Goal: Use online tool/utility: Utilize a website feature to perform a specific function

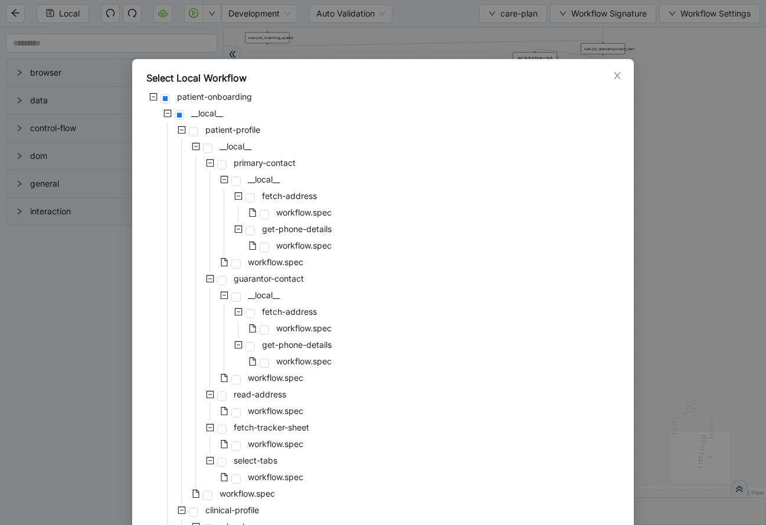
scroll to position [384, 0]
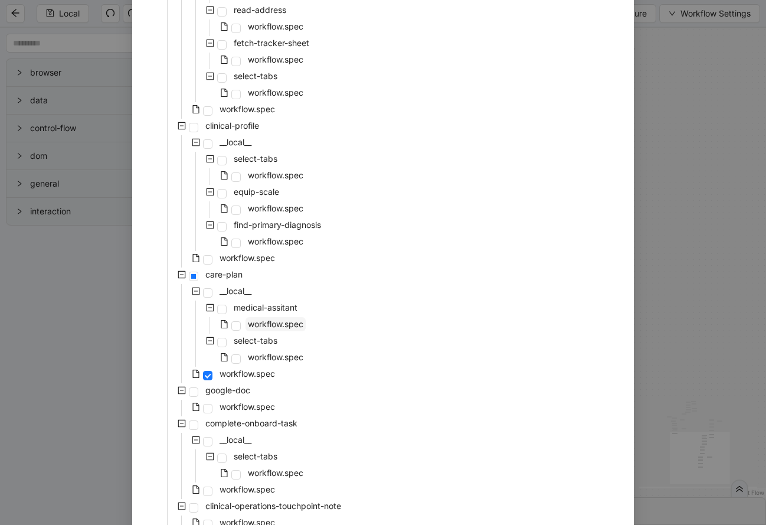
click at [248, 321] on span "workflow.spec" at bounding box center [275, 324] width 55 height 10
click at [265, 320] on span "workflow.spec" at bounding box center [275, 324] width 55 height 10
click at [270, 341] on span "select-tabs" at bounding box center [256, 340] width 44 height 10
click at [235, 376] on span "workflow.spec" at bounding box center [247, 373] width 55 height 10
click at [695, 217] on div "Select Local Workflow patient-onboarding __local__ patient-profile __local__ pr…" at bounding box center [383, 262] width 766 height 525
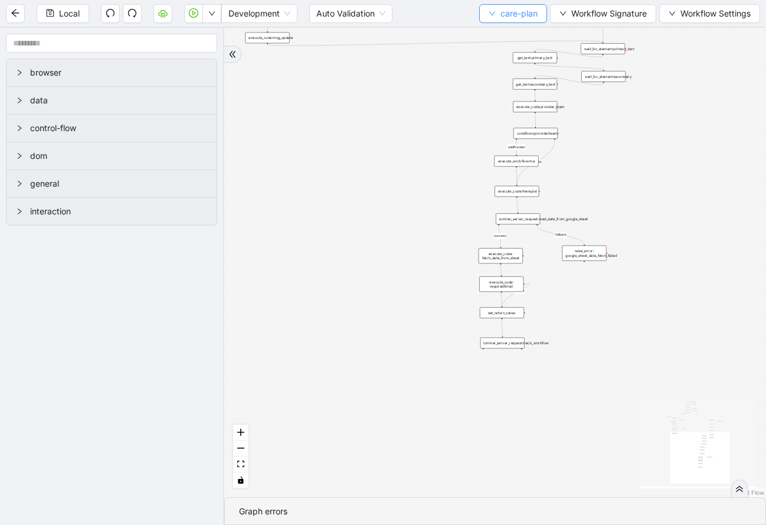
click at [489, 10] on icon "down" at bounding box center [492, 13] width 7 height 7
click at [499, 29] on li "Select" at bounding box center [511, 36] width 64 height 19
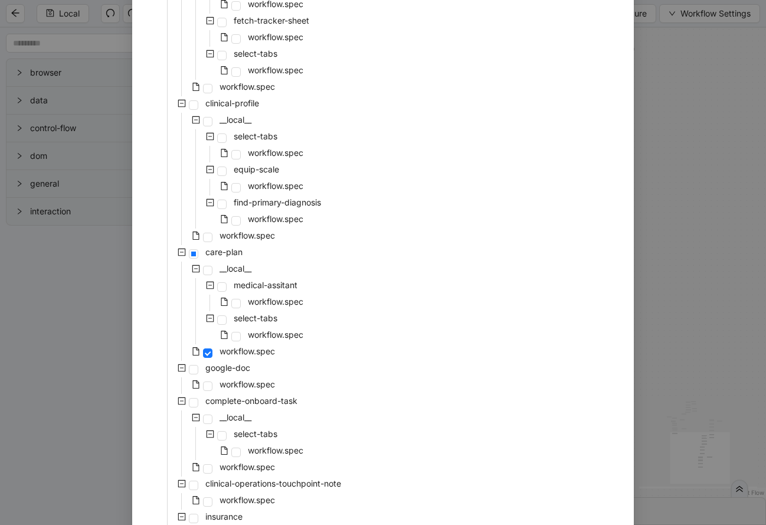
scroll to position [411, 0]
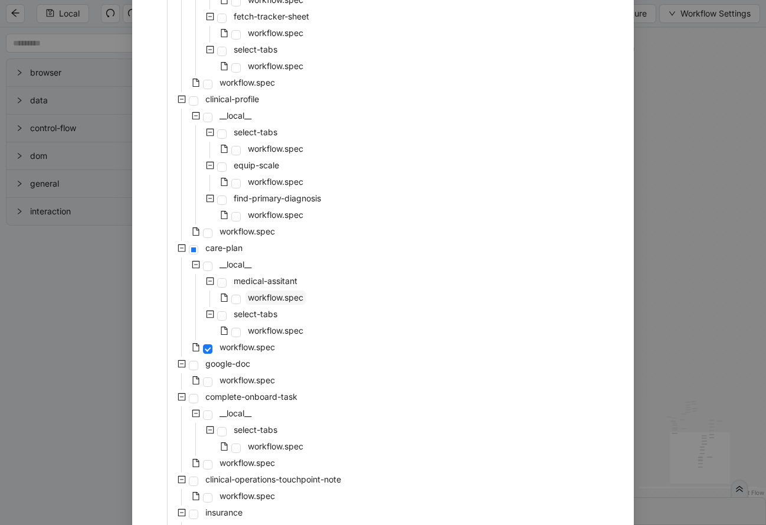
click at [296, 296] on span "workflow.spec" at bounding box center [275, 297] width 55 height 10
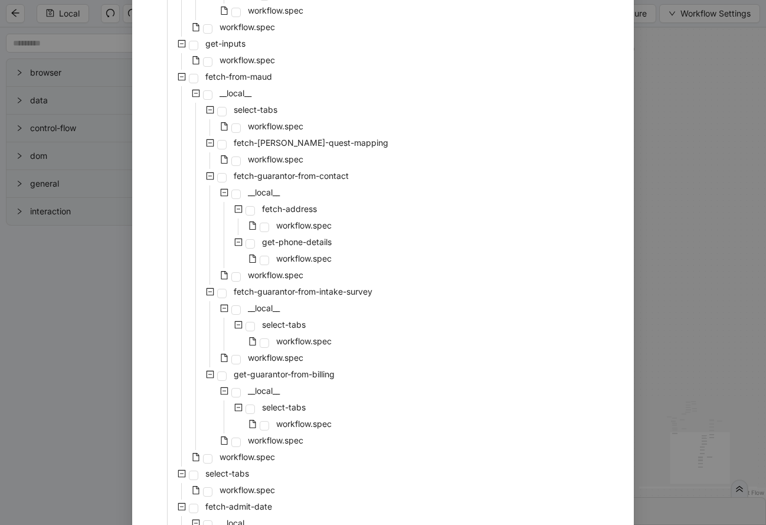
scroll to position [2410, 0]
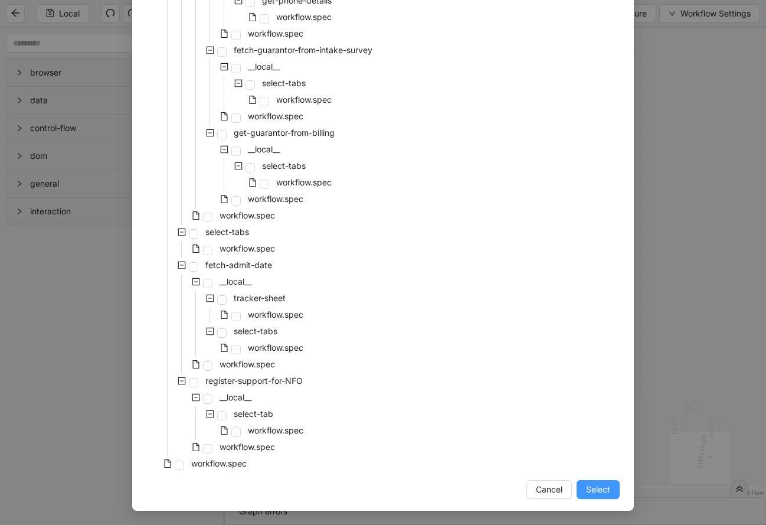
click at [605, 486] on span "Select" at bounding box center [598, 489] width 24 height 13
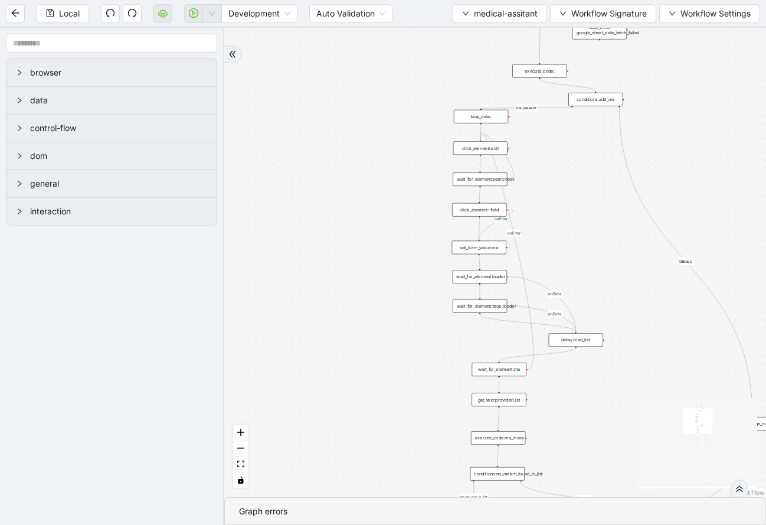
drag, startPoint x: 643, startPoint y: 116, endPoint x: 612, endPoint y: 420, distance: 305.6
click at [613, 420] on div "fallback success ma-present ma_found_in_list fallback fallback fallback success…" at bounding box center [495, 262] width 542 height 469
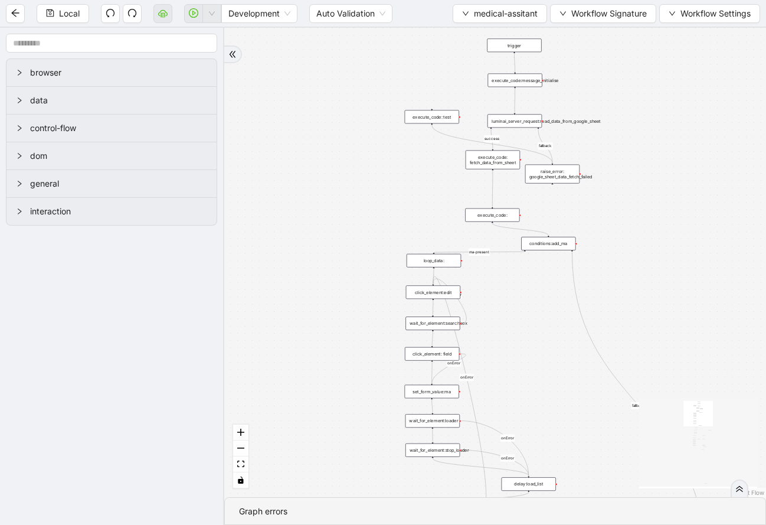
drag, startPoint x: 617, startPoint y: 267, endPoint x: 569, endPoint y: 408, distance: 149.0
click at [570, 410] on div "fallback success ma-present ma_found_in_list fallback fallback fallback success…" at bounding box center [495, 262] width 542 height 469
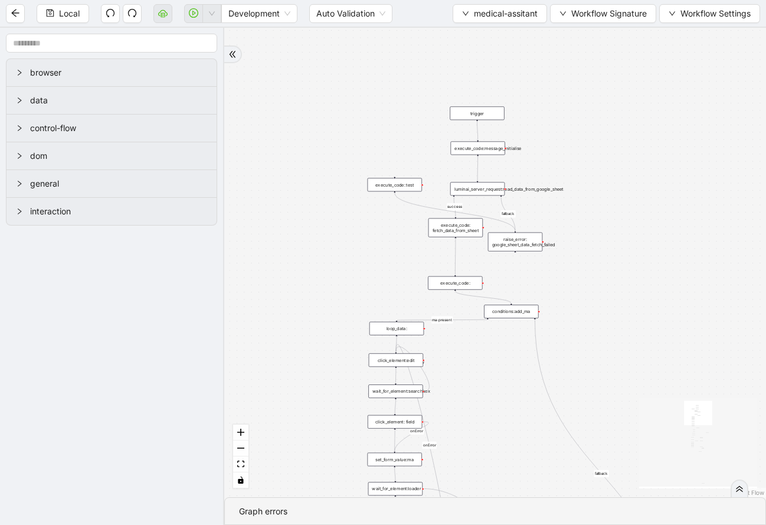
drag, startPoint x: 596, startPoint y: 79, endPoint x: 557, endPoint y: 144, distance: 75.7
click at [557, 145] on div "fallback success ma-present ma_found_in_list fallback fallback fallback success…" at bounding box center [495, 262] width 542 height 469
click at [503, 145] on div at bounding box center [504, 145] width 2 height 2
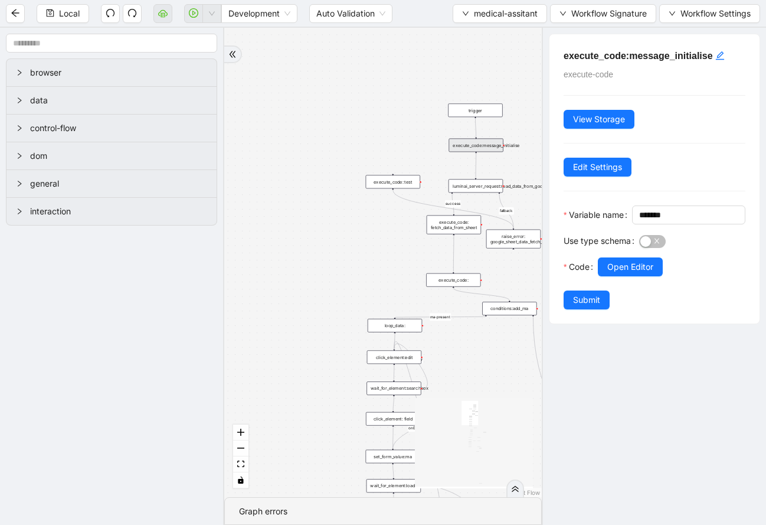
click at [520, 93] on div "fallback success ma-present ma_found_in_list fallback fallback fallback success…" at bounding box center [383, 262] width 318 height 469
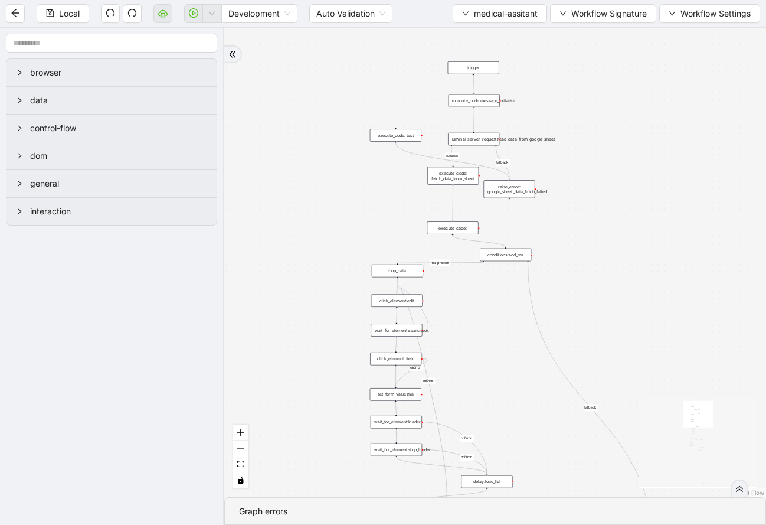
drag, startPoint x: 451, startPoint y: 351, endPoint x: 445, endPoint y: 297, distance: 54.6
click at [446, 297] on div "fallback success ma-present ma_found_in_list fallback fallback fallback success…" at bounding box center [495, 262] width 542 height 469
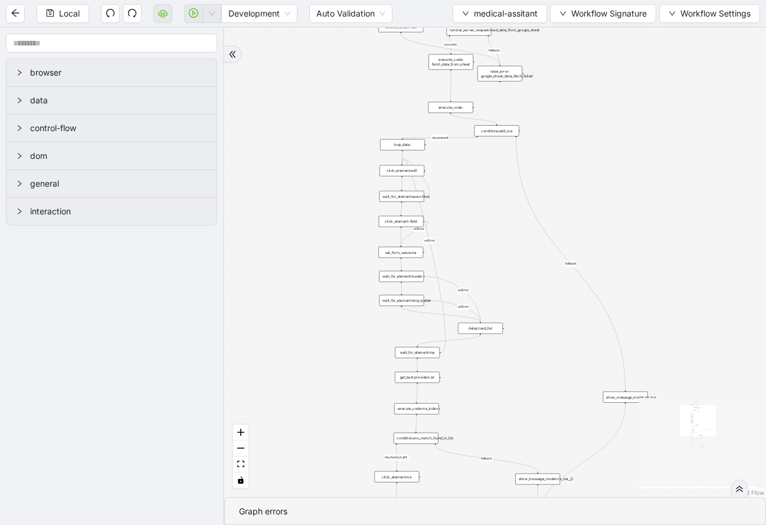
drag, startPoint x: 437, startPoint y: 336, endPoint x: 434, endPoint y: 214, distance: 122.2
click at [437, 214] on div "fallback success ma-present ma_found_in_list fallback fallback fallback success…" at bounding box center [495, 262] width 542 height 469
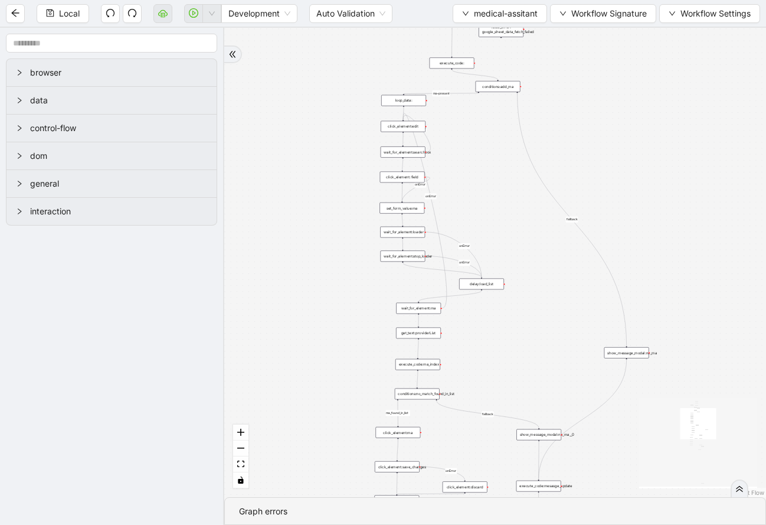
drag, startPoint x: 438, startPoint y: 393, endPoint x: 439, endPoint y: 348, distance: 44.3
click at [439, 348] on div "fallback success ma-present ma_found_in_list fallback fallback fallback success…" at bounding box center [495, 262] width 542 height 469
click at [530, 404] on div "fallback success ma-present ma_found_in_list fallback fallback fallback success…" at bounding box center [495, 262] width 542 height 469
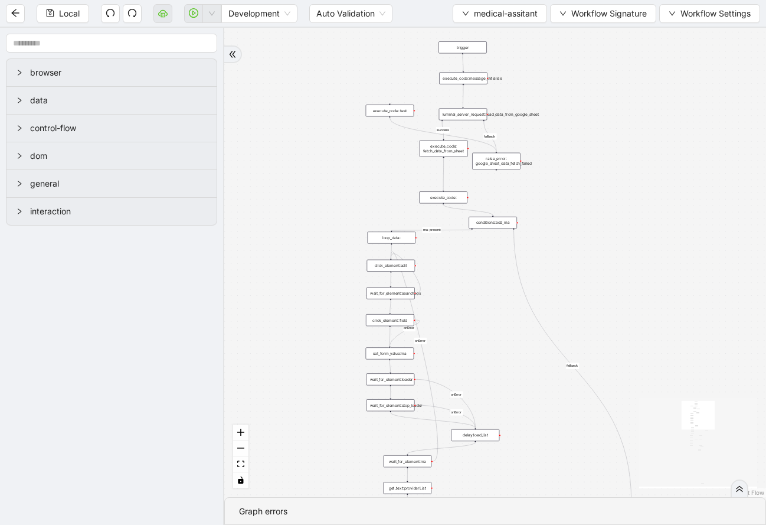
drag, startPoint x: 450, startPoint y: 135, endPoint x: 449, endPoint y: 285, distance: 149.4
click at [449, 285] on div "fallback success ma-present ma_found_in_list fallback fallback fallback success…" at bounding box center [495, 262] width 542 height 469
click at [449, 195] on div "execute_code:" at bounding box center [443, 197] width 48 height 12
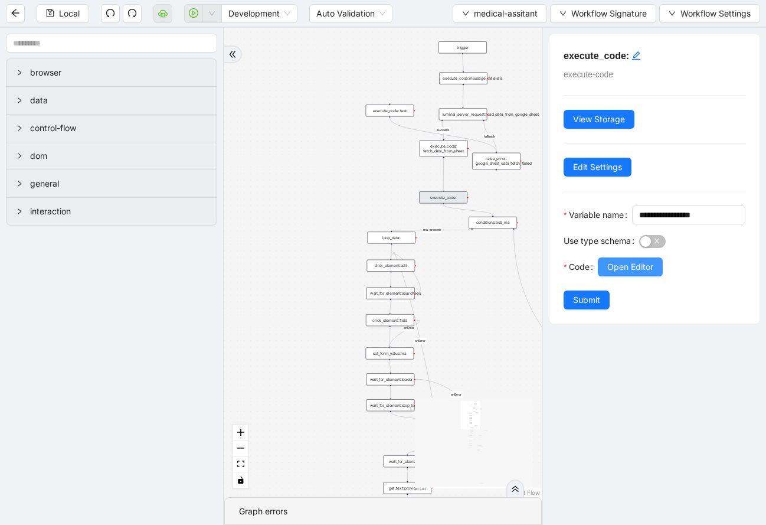
click at [607, 276] on button "Open Editor" at bounding box center [630, 266] width 65 height 19
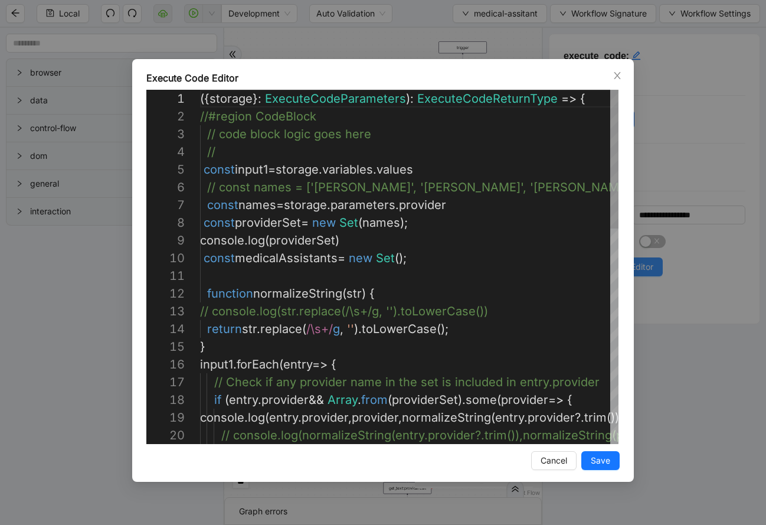
scroll to position [177, 0]
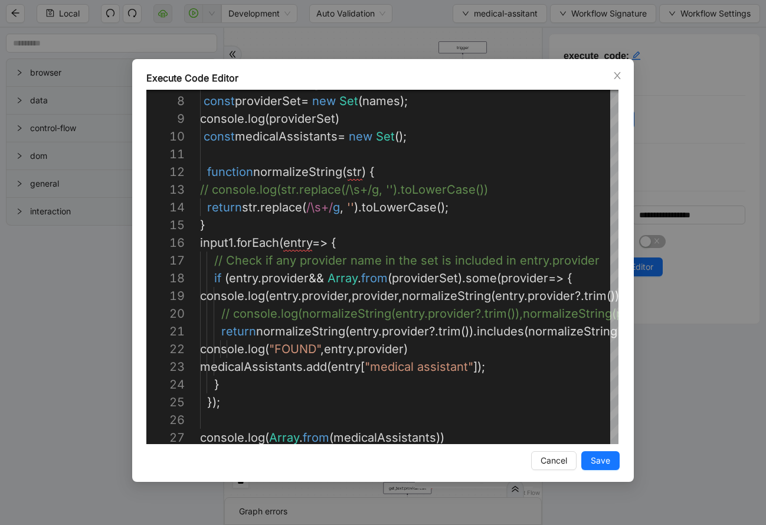
click at [711, 104] on div "Execute Code Editor 7 8 9 10 11 12 13 14 15 16 17 18 19 20 21 22 23 24 25 26 27…" at bounding box center [383, 262] width 766 height 525
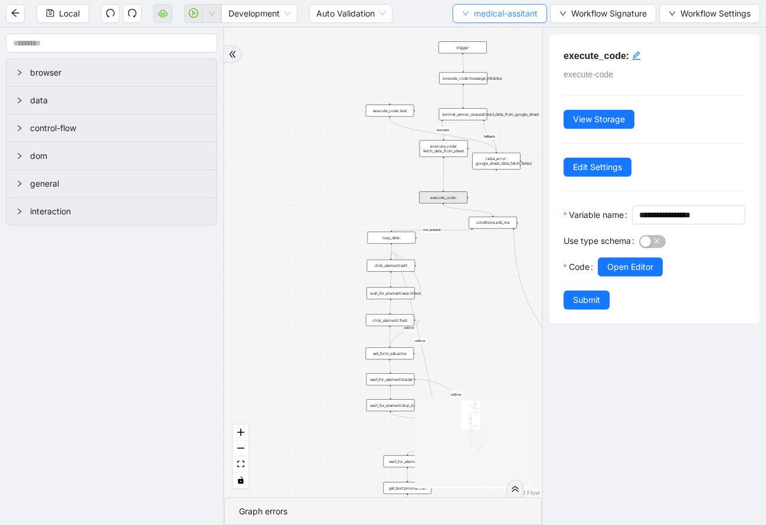
click at [493, 14] on span "medical-assitant" at bounding box center [506, 13] width 64 height 13
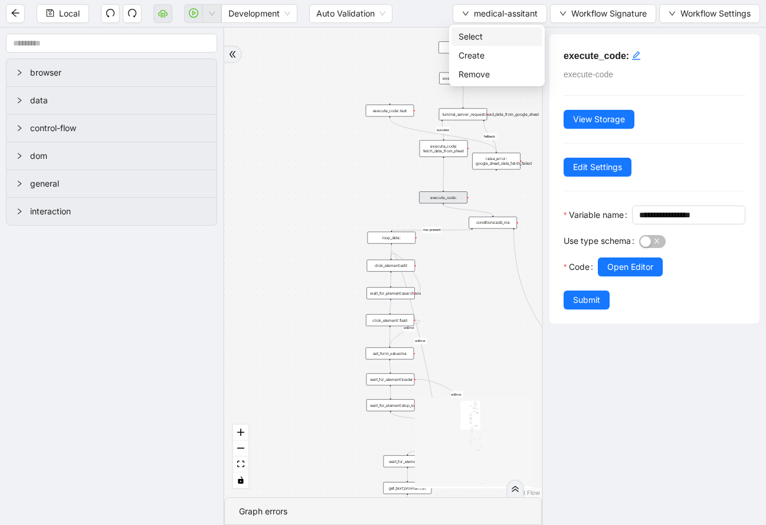
click at [492, 38] on span "Select" at bounding box center [497, 36] width 77 height 13
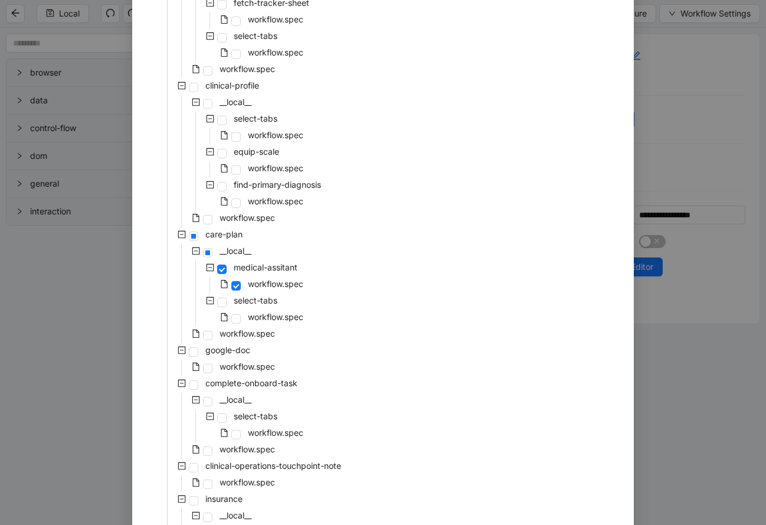
scroll to position [504, 0]
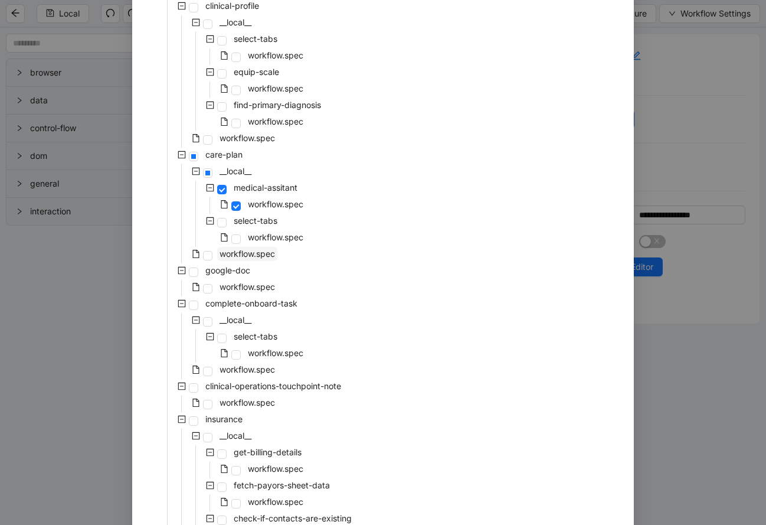
click at [230, 247] on span "workflow.spec" at bounding box center [247, 254] width 60 height 14
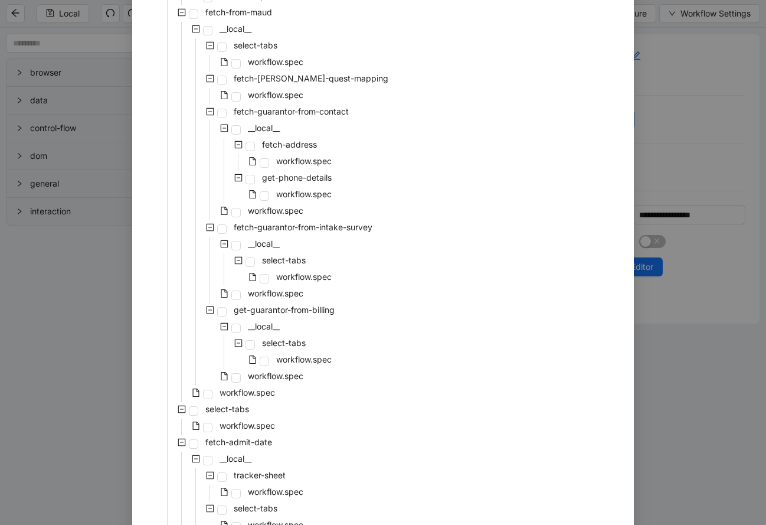
scroll to position [2410, 0]
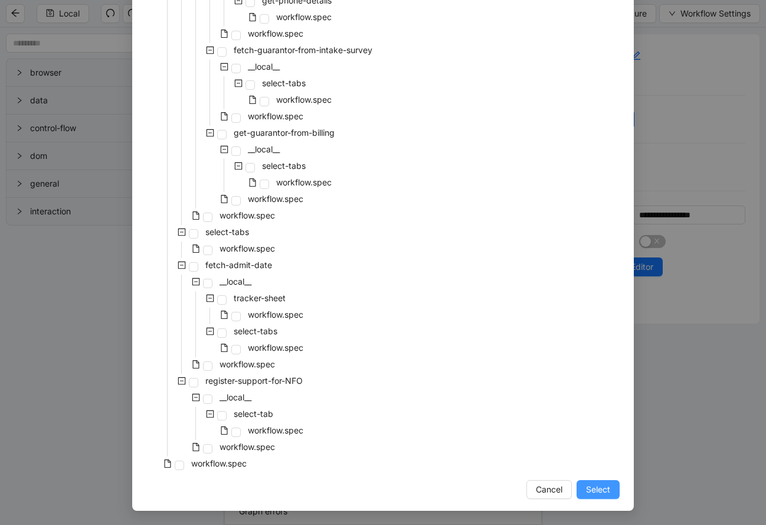
click at [599, 486] on span "Select" at bounding box center [598, 489] width 24 height 13
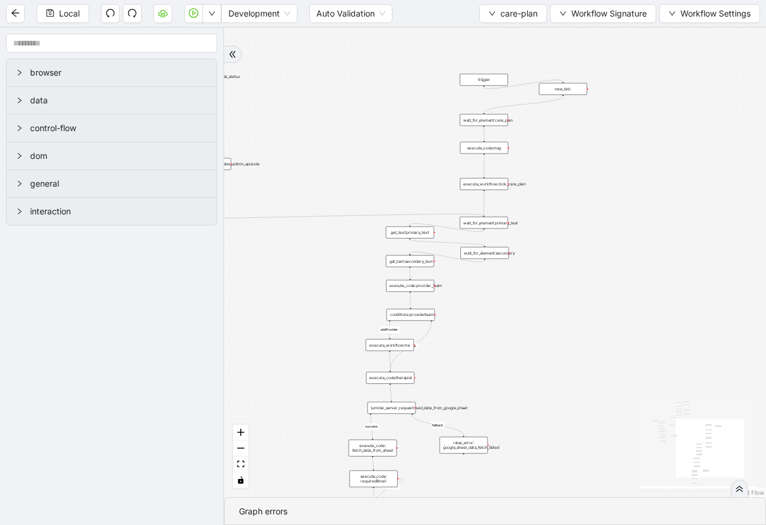
drag, startPoint x: 535, startPoint y: 346, endPoint x: 532, endPoint y: 166, distance: 180.1
click at [534, 166] on div "addProvider fallback success fallback has_new_admit_date fallback onError onErr…" at bounding box center [495, 262] width 542 height 469
click at [408, 313] on div "conditions:providerteam" at bounding box center [405, 313] width 48 height 12
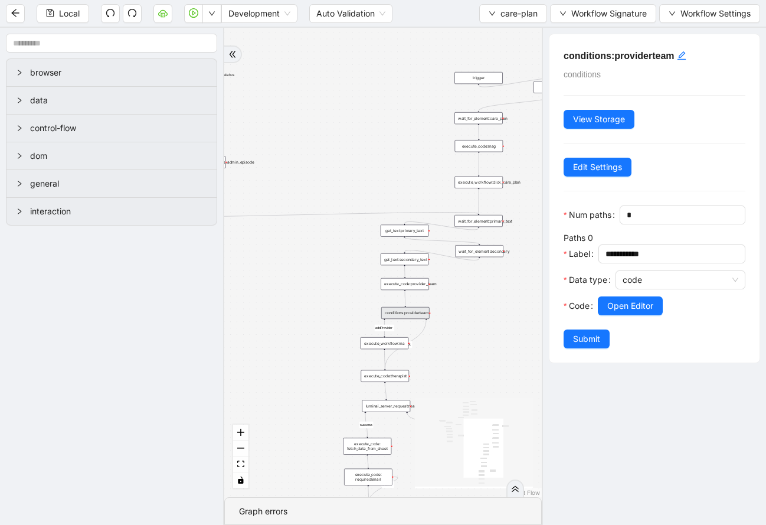
click at [398, 284] on div "execute_code:provider_team" at bounding box center [405, 284] width 48 height 12
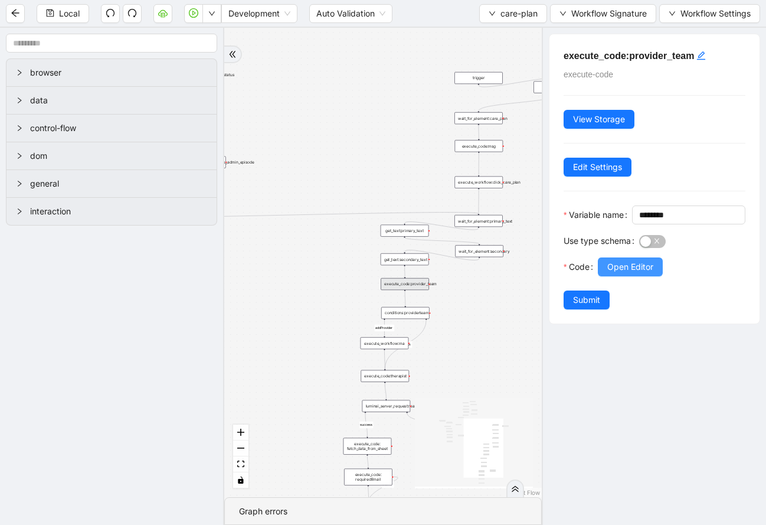
click at [616, 273] on span "Open Editor" at bounding box center [630, 266] width 46 height 13
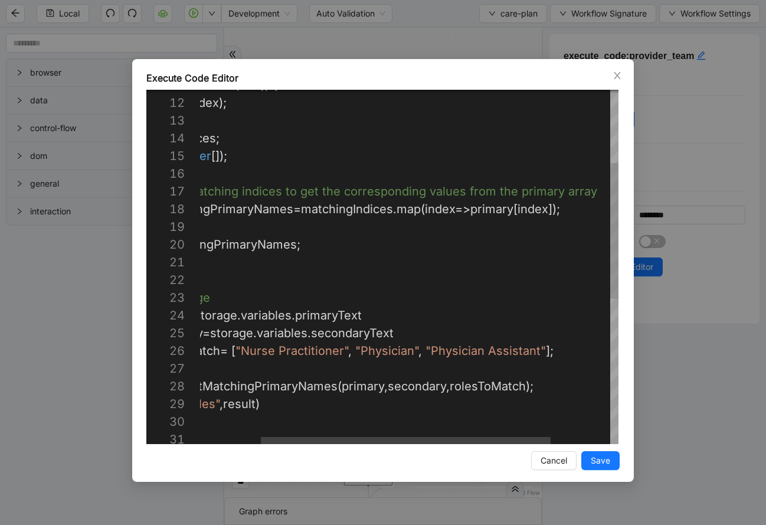
scroll to position [89, 434]
click at [546, 351] on div "if ( roles . includes ( role )) { indices . push ( index ); } return indices ; …" at bounding box center [409, 359] width 592 height 921
paste textarea "**********"
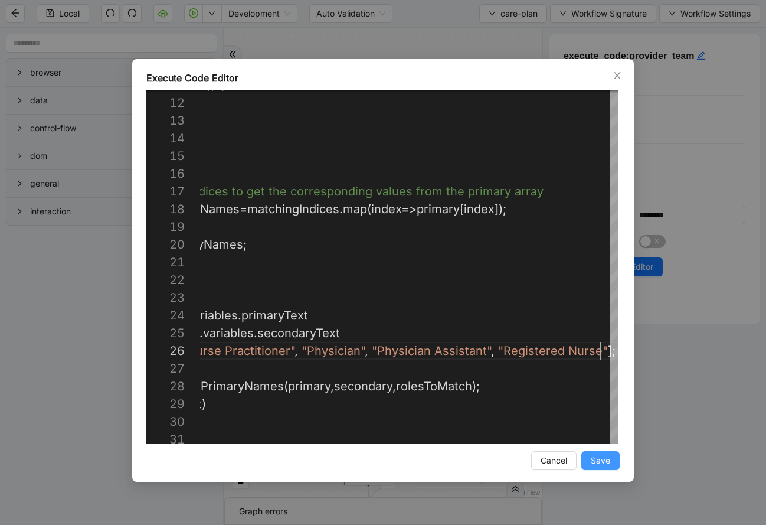
type textarea "**********"
click at [608, 462] on span "Save" at bounding box center [600, 460] width 19 height 13
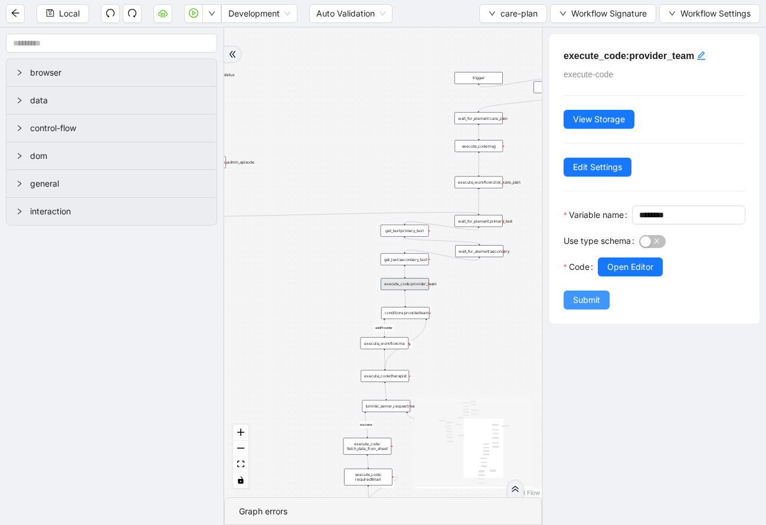
click at [586, 306] on span "Submit" at bounding box center [586, 299] width 27 height 13
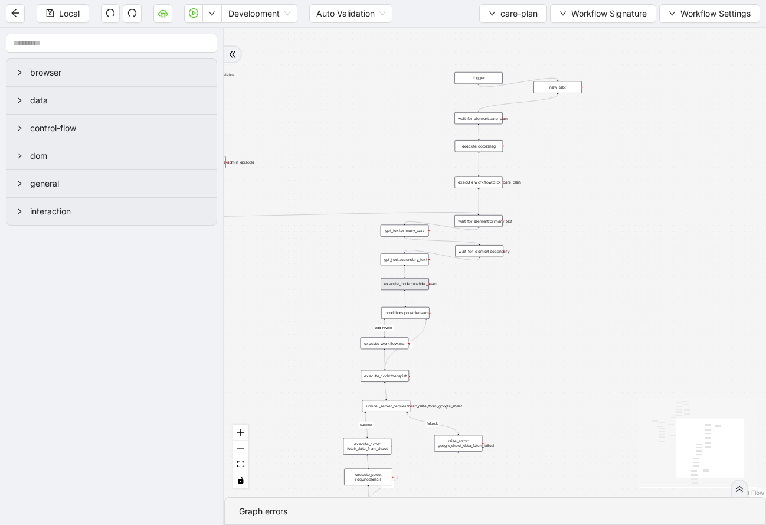
click at [417, 281] on div "execute_code:provider_team" at bounding box center [405, 284] width 48 height 12
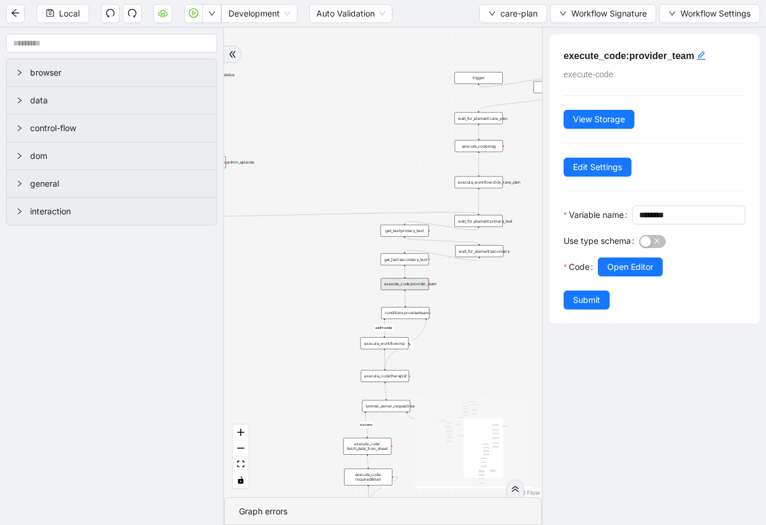
click at [410, 282] on div "execute_code:provider_team" at bounding box center [405, 284] width 48 height 12
click at [620, 273] on span "Open Editor" at bounding box center [630, 266] width 46 height 13
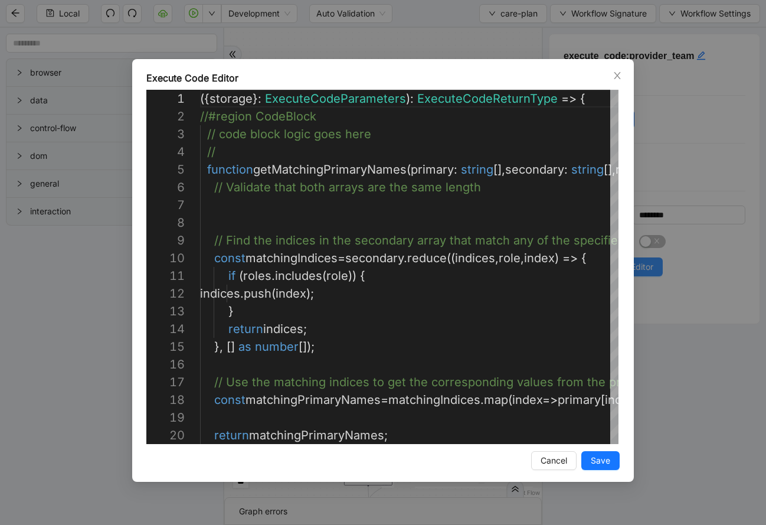
scroll to position [177, 0]
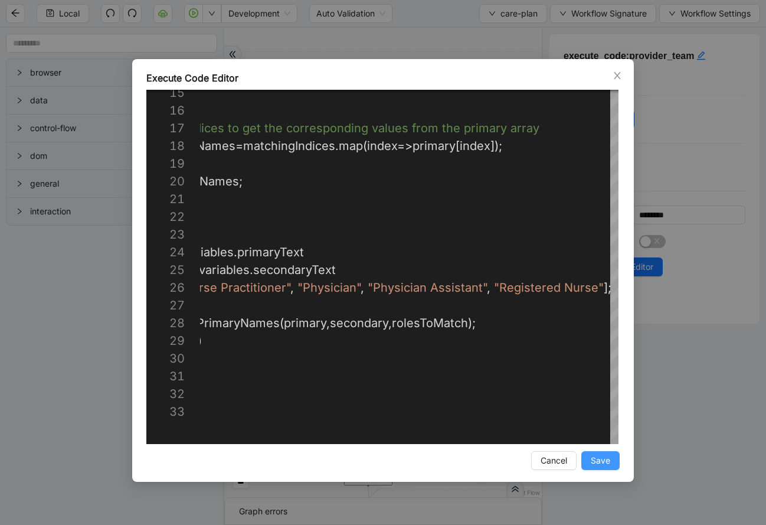
click at [606, 460] on span "Save" at bounding box center [600, 460] width 19 height 13
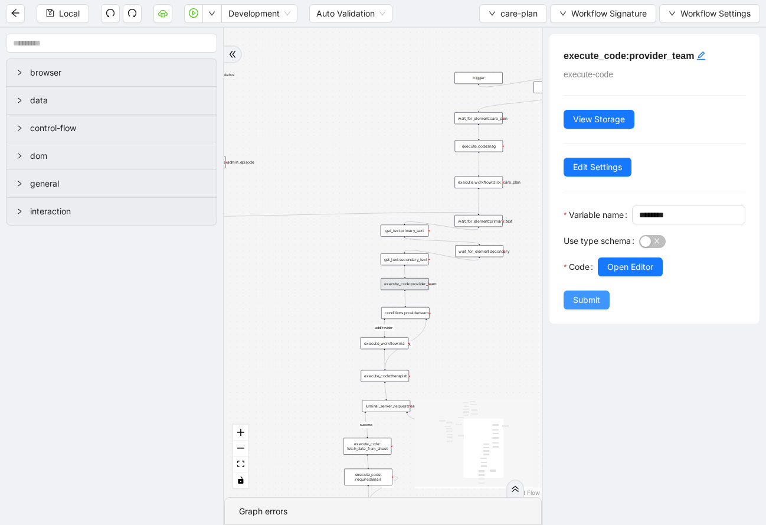
click at [590, 306] on span "Submit" at bounding box center [586, 299] width 27 height 13
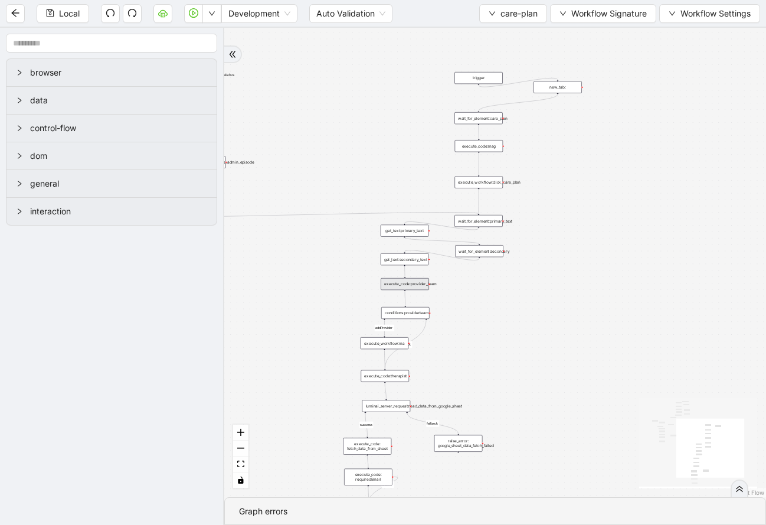
click at [490, 119] on div "wait_for_element:care_plan" at bounding box center [479, 118] width 48 height 12
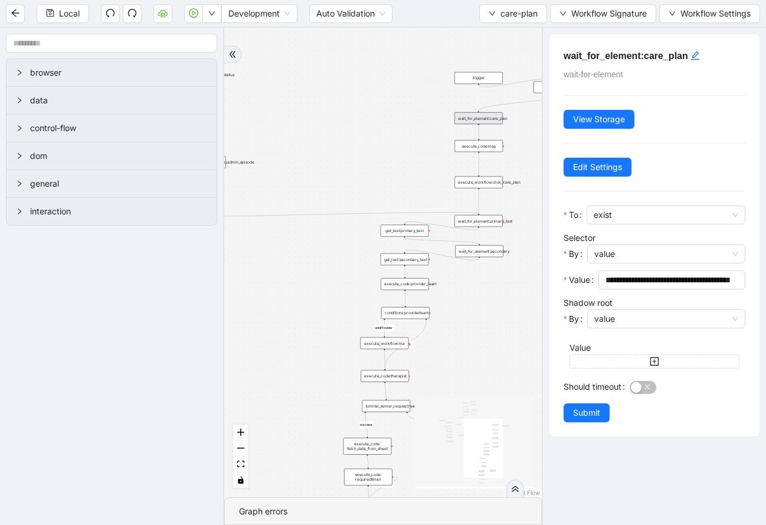
click at [429, 168] on div "addProvider fallback success fallback has_new_admit_date fallback onError onErr…" at bounding box center [383, 262] width 318 height 469
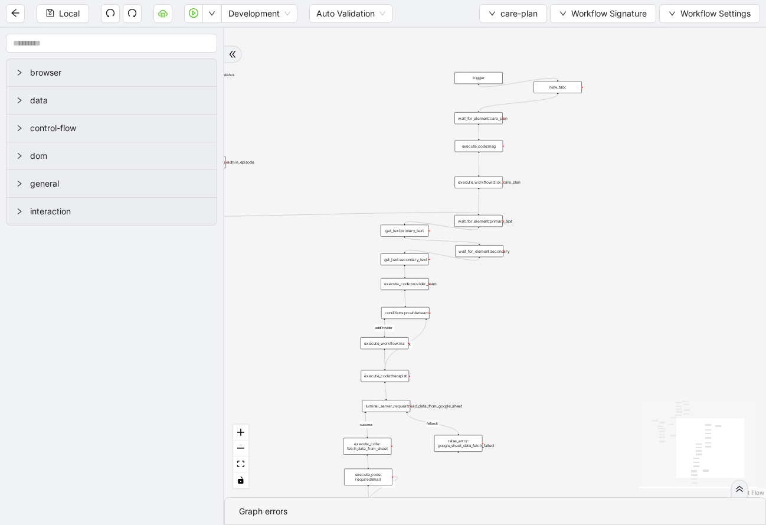
click at [597, 183] on div "addProvider fallback success fallback has_new_admit_date fallback onError onErr…" at bounding box center [495, 262] width 542 height 469
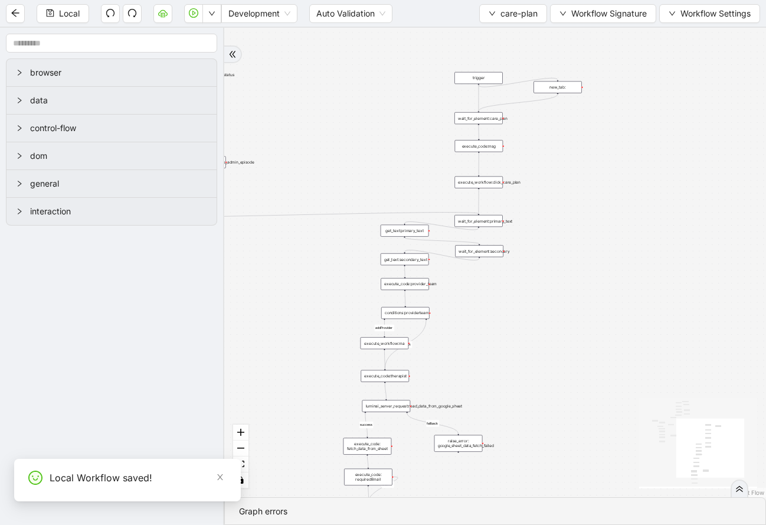
drag, startPoint x: 478, startPoint y: 84, endPoint x: 492, endPoint y: 275, distance: 191.2
click at [479, 114] on div "trigger click_element:care_plan delay: get_text:status click_element:status cli…" at bounding box center [577, 70] width 295 height 256
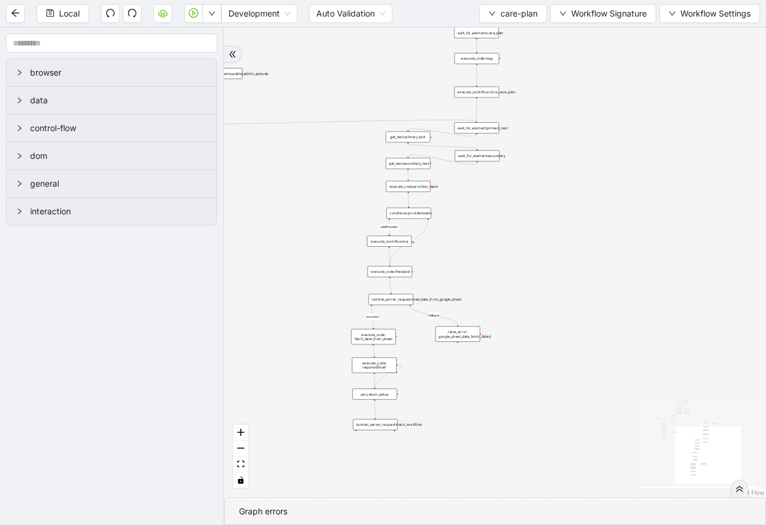
drag, startPoint x: 473, startPoint y: 366, endPoint x: 475, endPoint y: 260, distance: 105.7
click at [475, 260] on div "addProvider fallback success fallback has_new_admit_date fallback onError onErr…" at bounding box center [495, 262] width 542 height 469
click at [490, 15] on icon "down" at bounding box center [492, 13] width 7 height 7
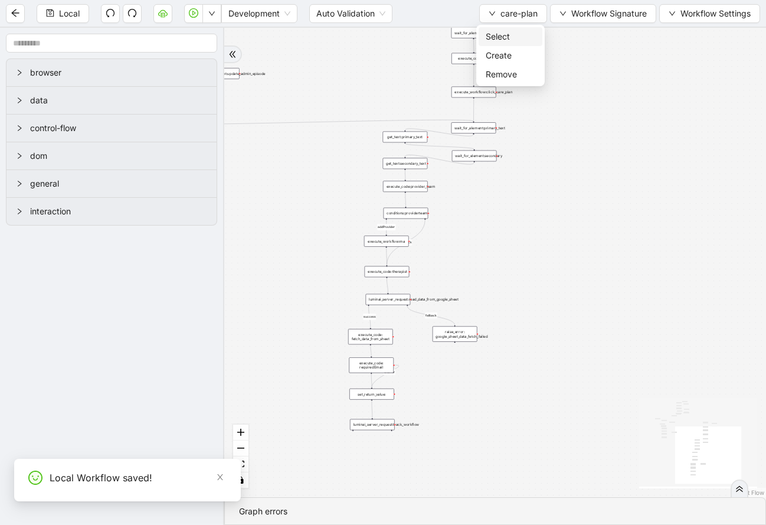
click at [494, 37] on span "Select" at bounding box center [511, 36] width 50 height 13
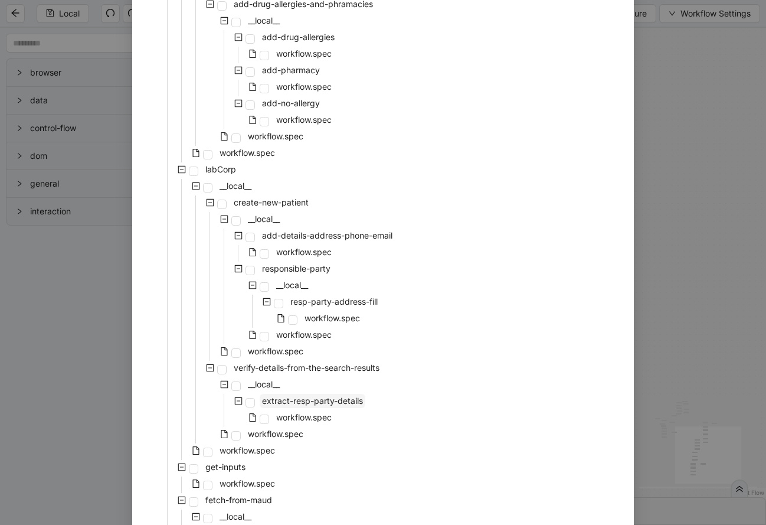
scroll to position [2410, 0]
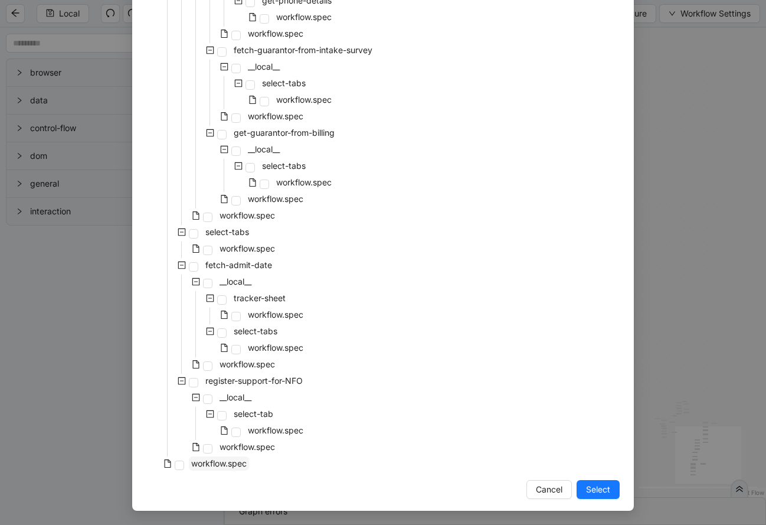
click at [211, 468] on span "workflow.spec" at bounding box center [218, 463] width 55 height 10
click at [591, 490] on span "Select" at bounding box center [598, 489] width 24 height 13
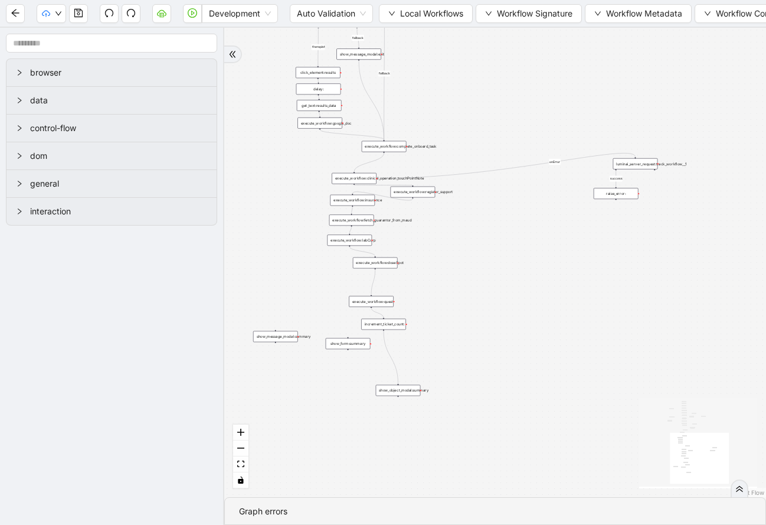
drag, startPoint x: 535, startPoint y: 113, endPoint x: 534, endPoint y: 256, distance: 143.5
click at [534, 256] on div "fallback fallback proceed therapist success success success success onError onE…" at bounding box center [495, 262] width 542 height 469
drag, startPoint x: 373, startPoint y: 269, endPoint x: 397, endPoint y: 315, distance: 51.7
click at [427, 250] on div "trigger execute_workflow:patient_profile execute_workflow:clinical_profile wait…" at bounding box center [563, 132] width 273 height 237
drag, startPoint x: 361, startPoint y: 304, endPoint x: 304, endPoint y: 305, distance: 56.7
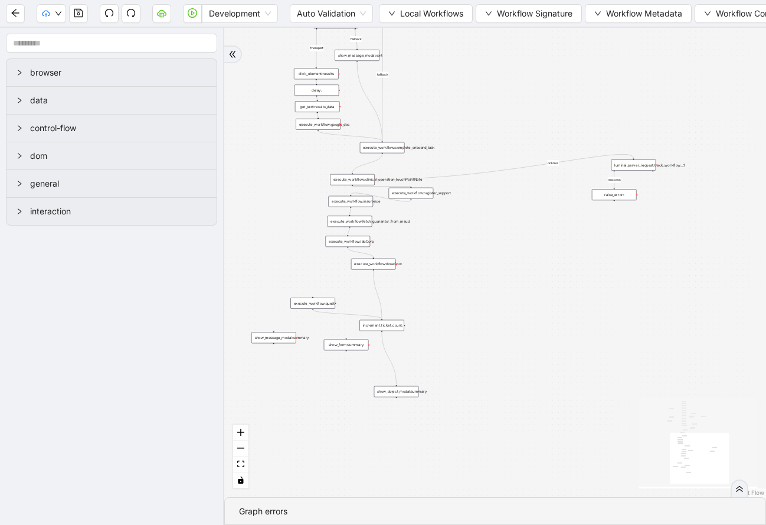
click at [304, 305] on div "execute_workflow:quest" at bounding box center [312, 303] width 45 height 11
